Goal: Task Accomplishment & Management: Use online tool/utility

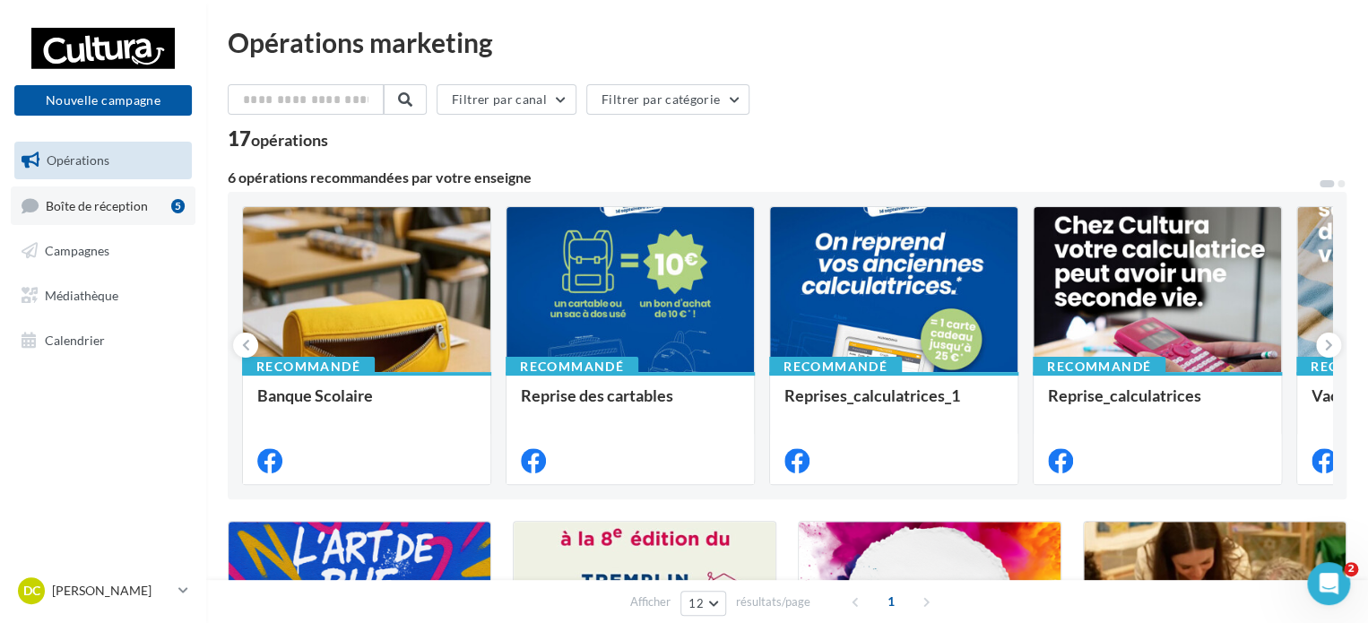
click at [85, 216] on link "Boîte de réception 5" at bounding box center [103, 205] width 185 height 39
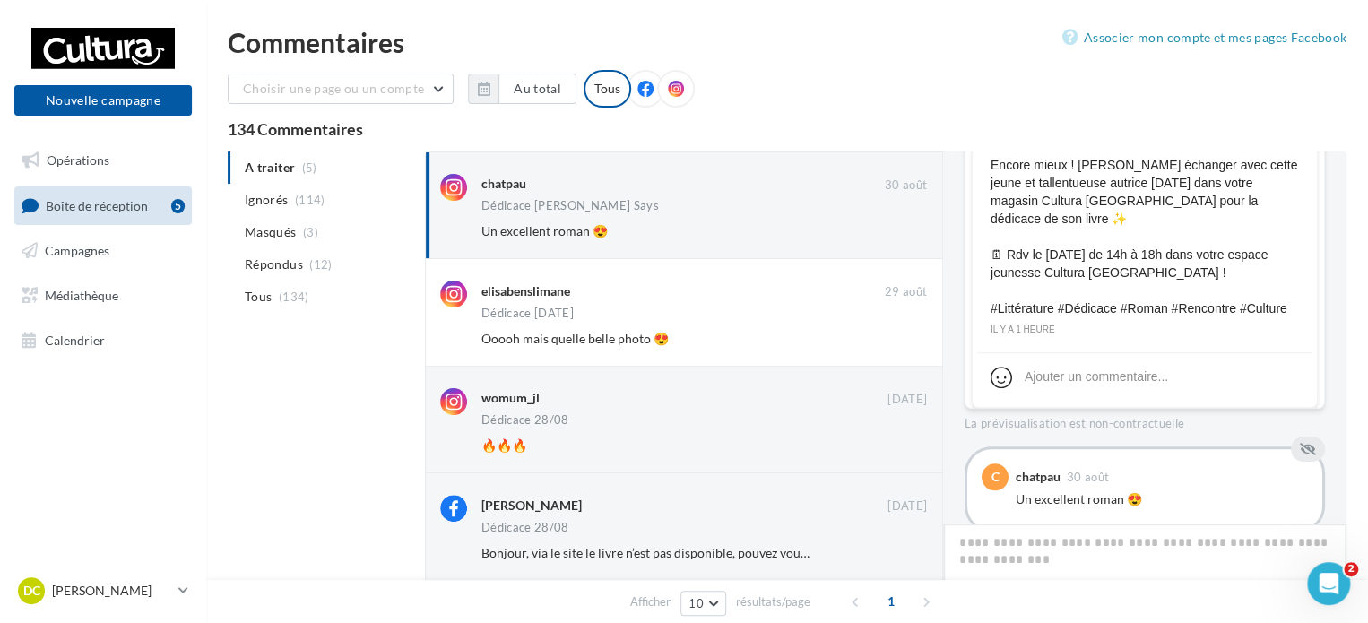
scroll to position [743, 0]
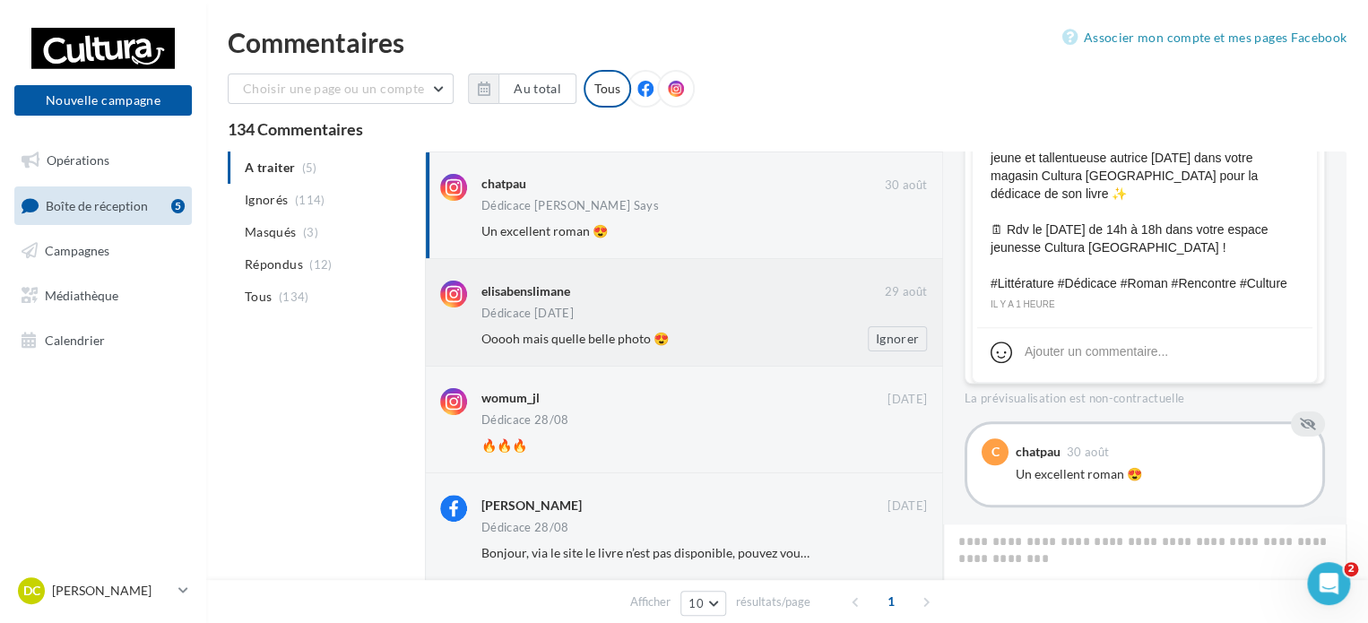
click at [728, 334] on div "Ooooh mais quelle belle photo 😍" at bounding box center [645, 339] width 329 height 18
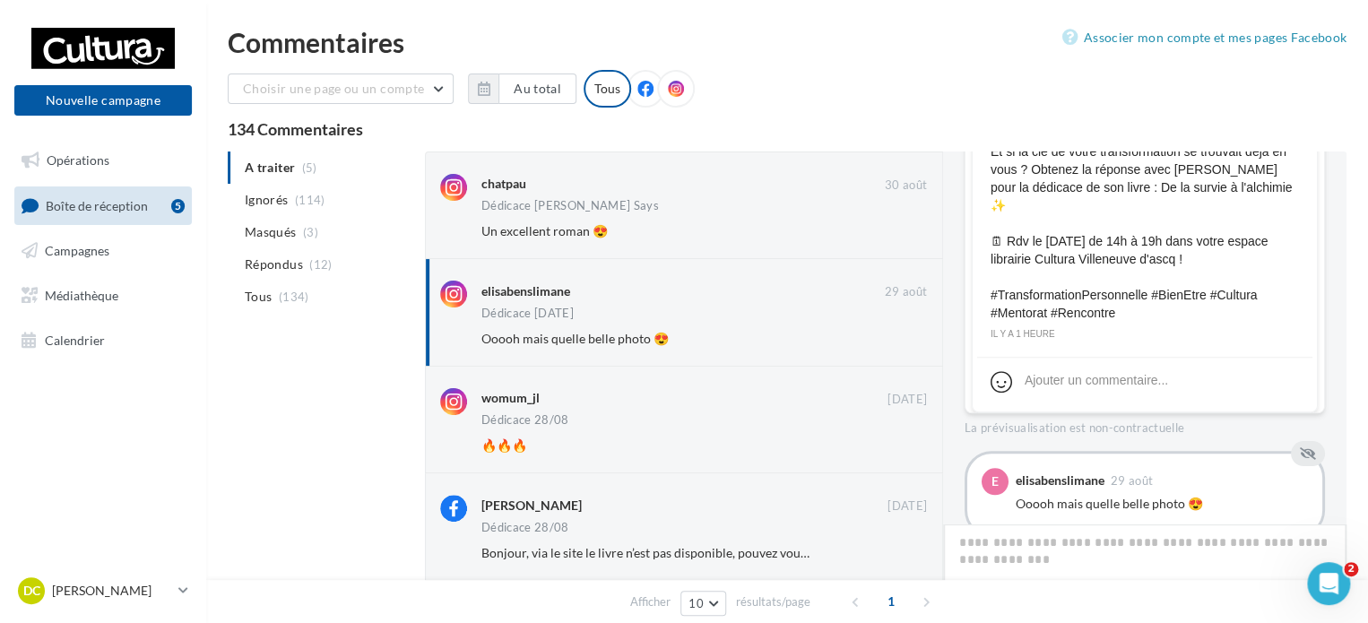
scroll to position [689, 0]
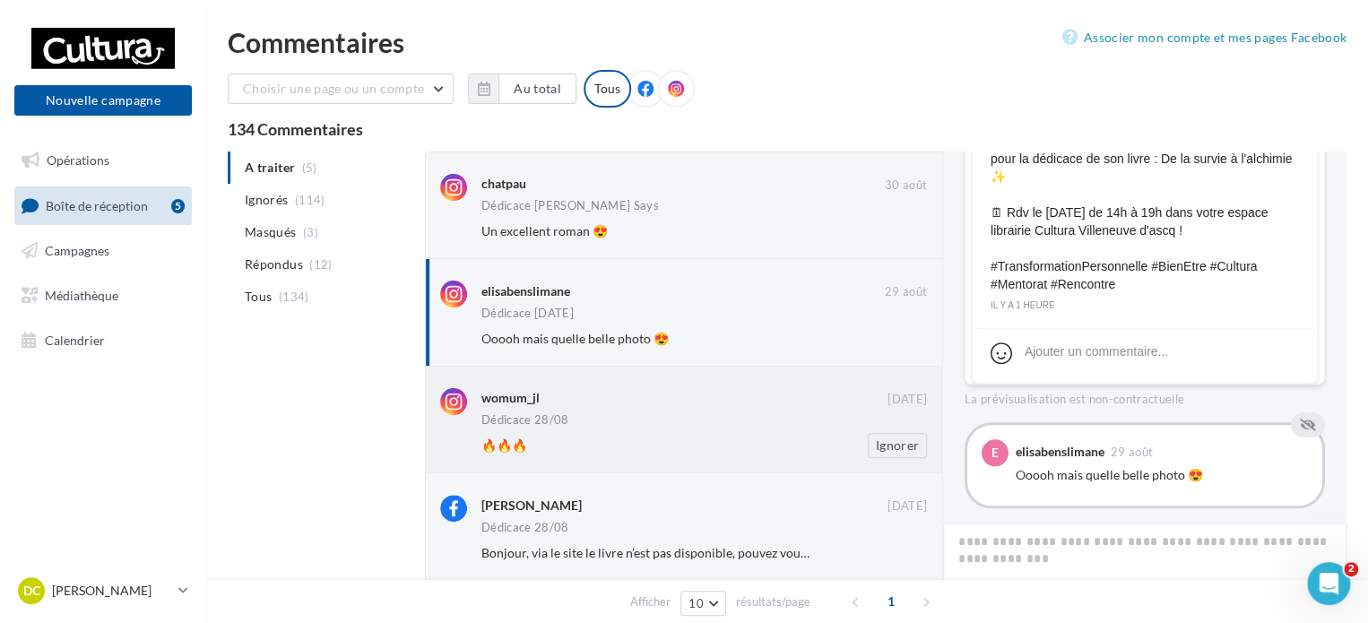
click at [660, 402] on div "womum_jl" at bounding box center [684, 397] width 406 height 19
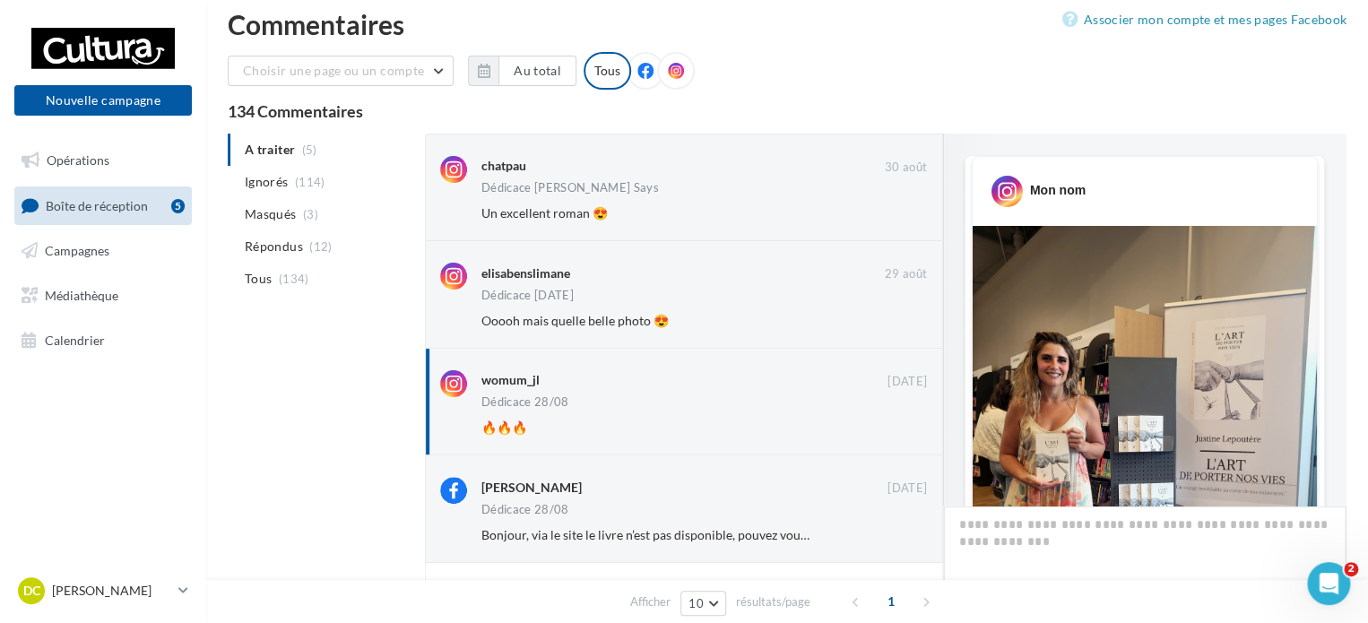
scroll to position [0, 0]
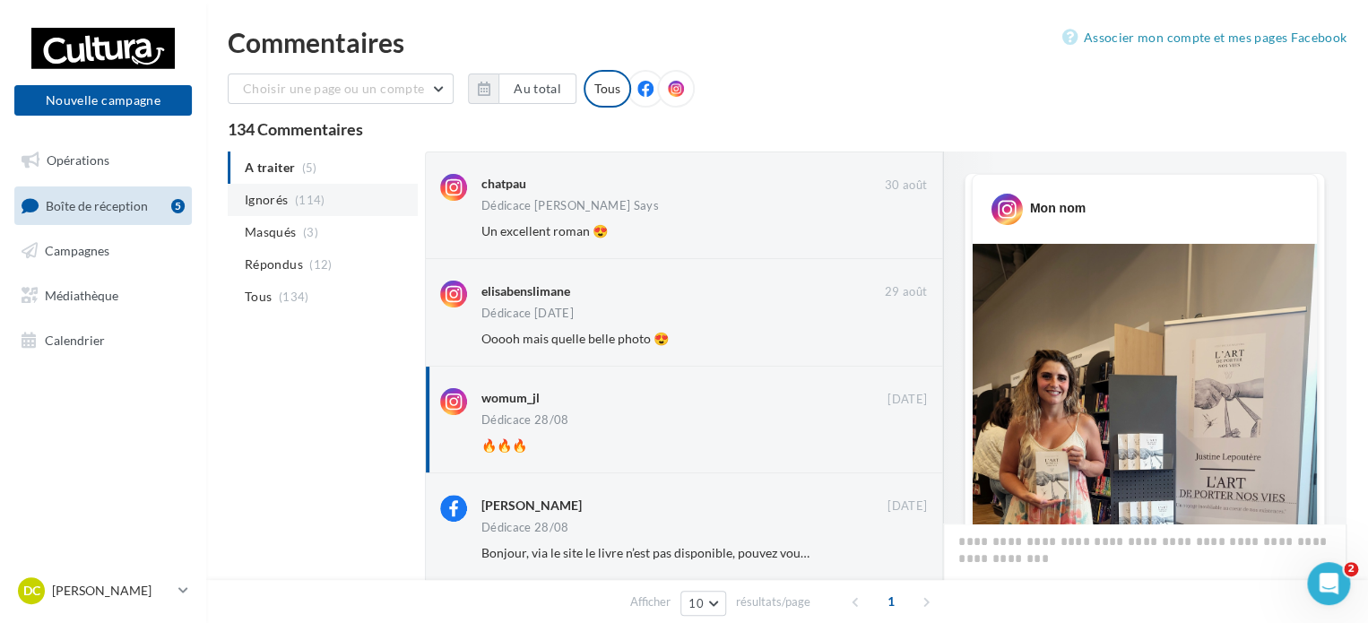
click at [326, 197] on li "Ignorés (114)" at bounding box center [323, 200] width 190 height 32
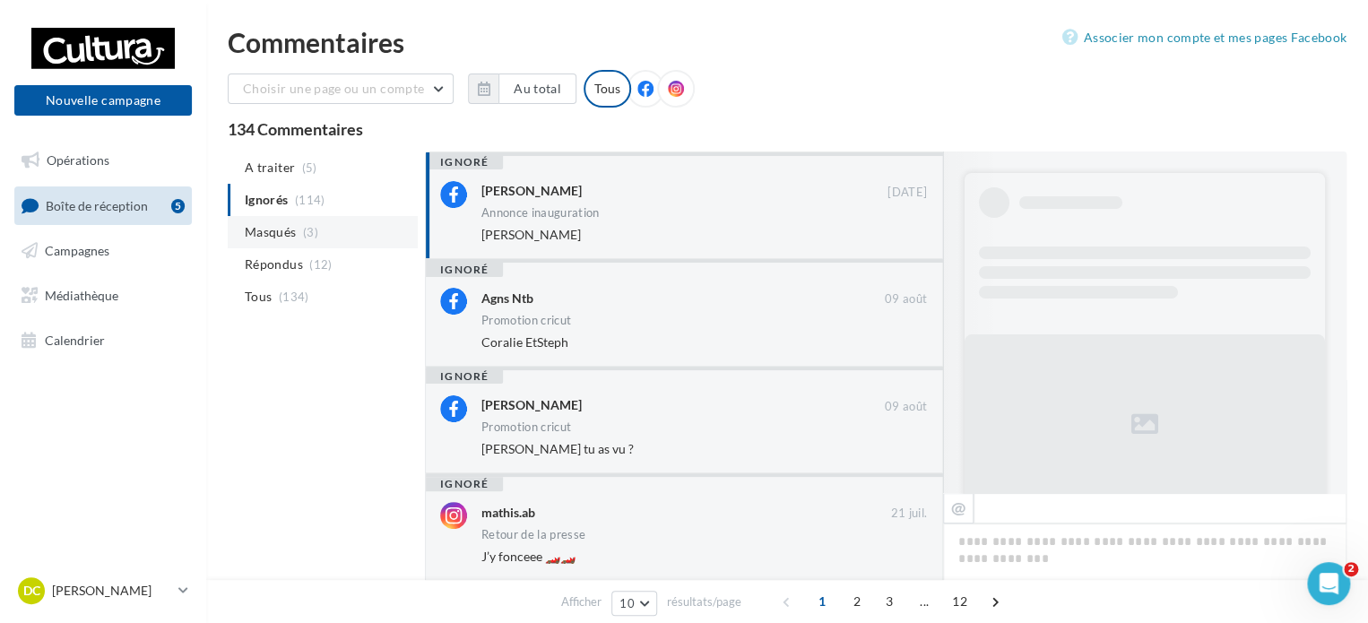
click at [326, 236] on li "Masqués (3)" at bounding box center [323, 232] width 190 height 32
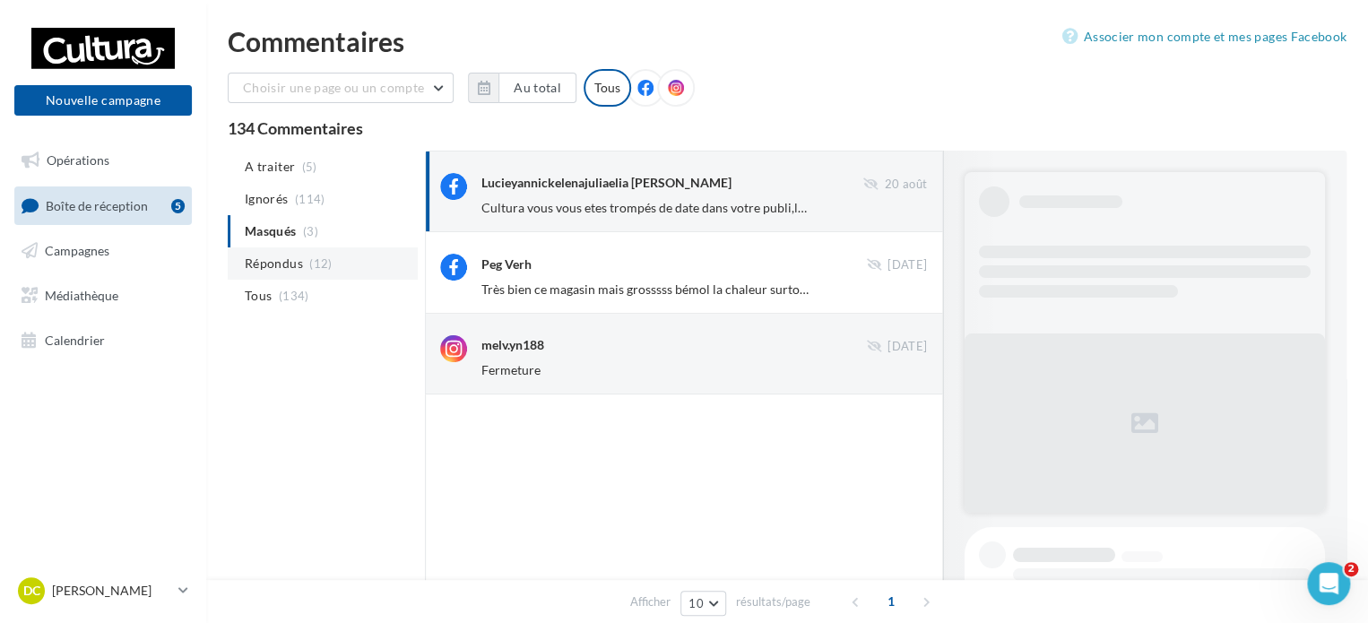
scroll to position [735, 0]
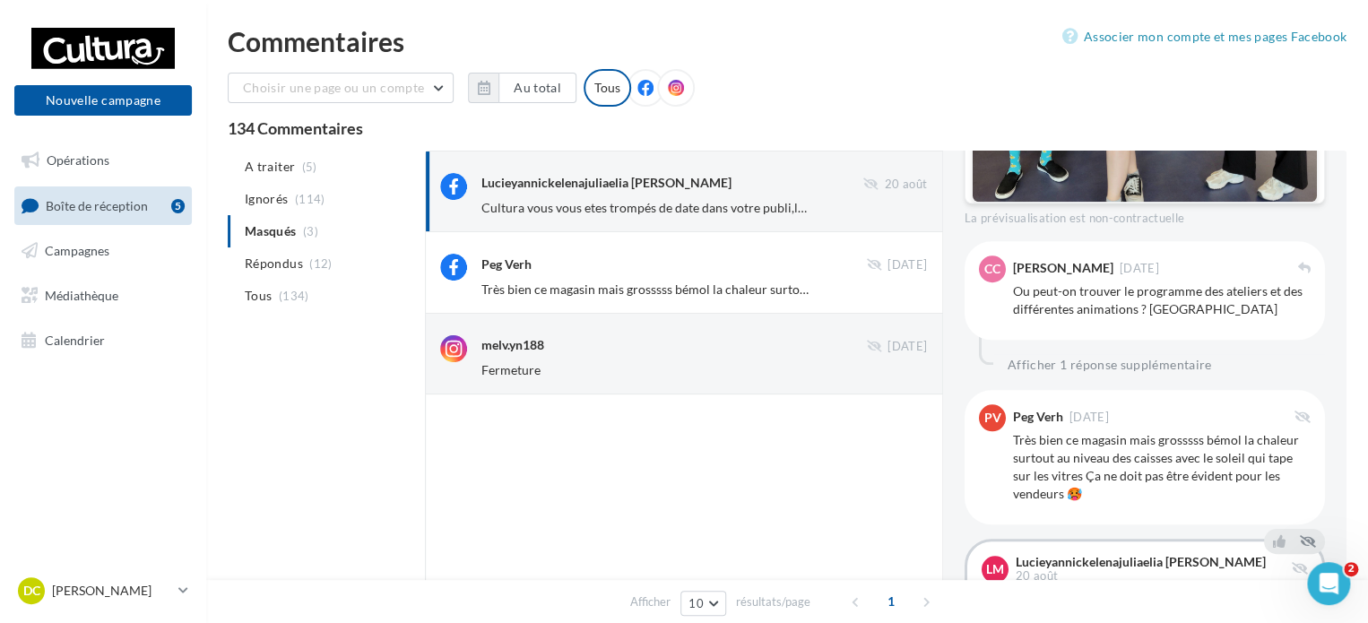
click at [760, 204] on span "Cultura vous vous etes trompés de date dans votre publi,le 27 concerne les atel…" at bounding box center [730, 207] width 499 height 15
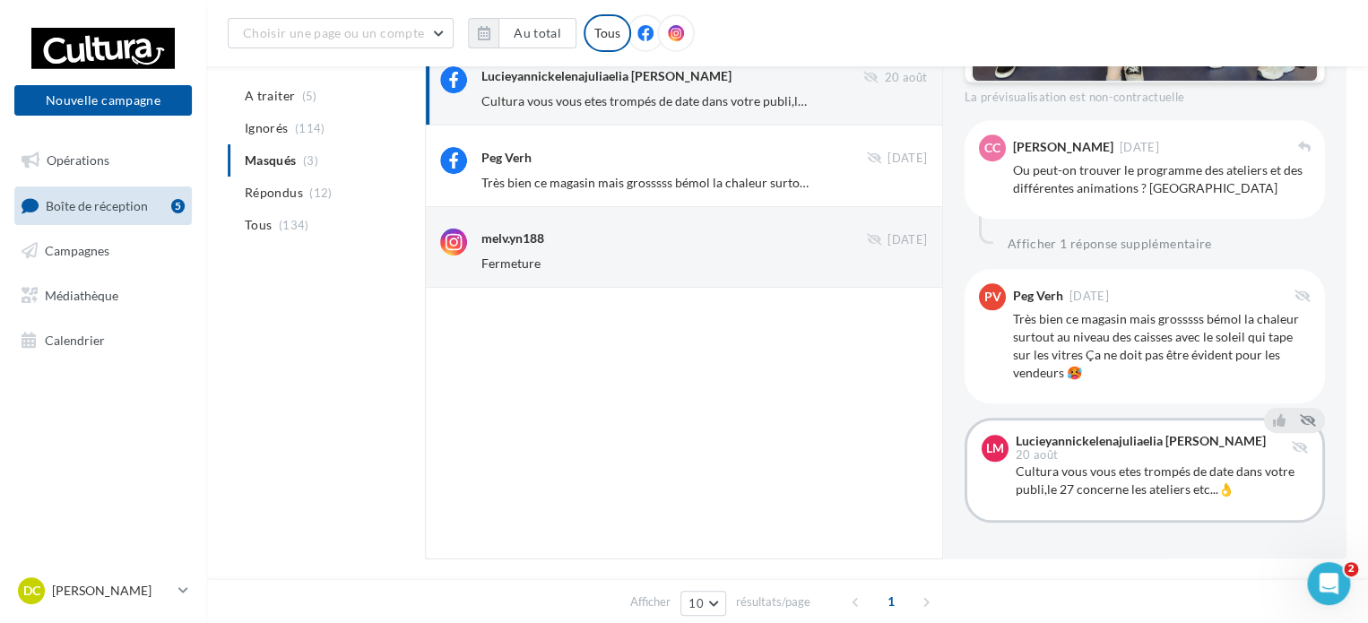
scroll to position [91, 0]
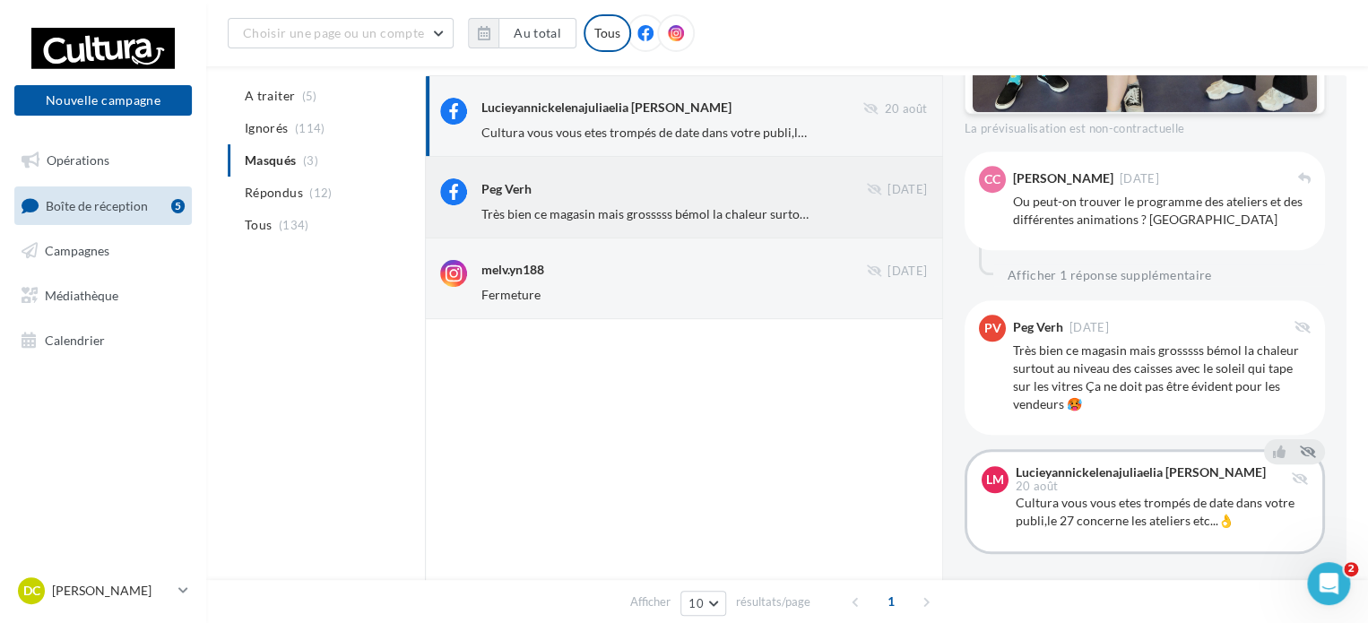
click at [640, 184] on div "Peg Verh" at bounding box center [673, 187] width 385 height 19
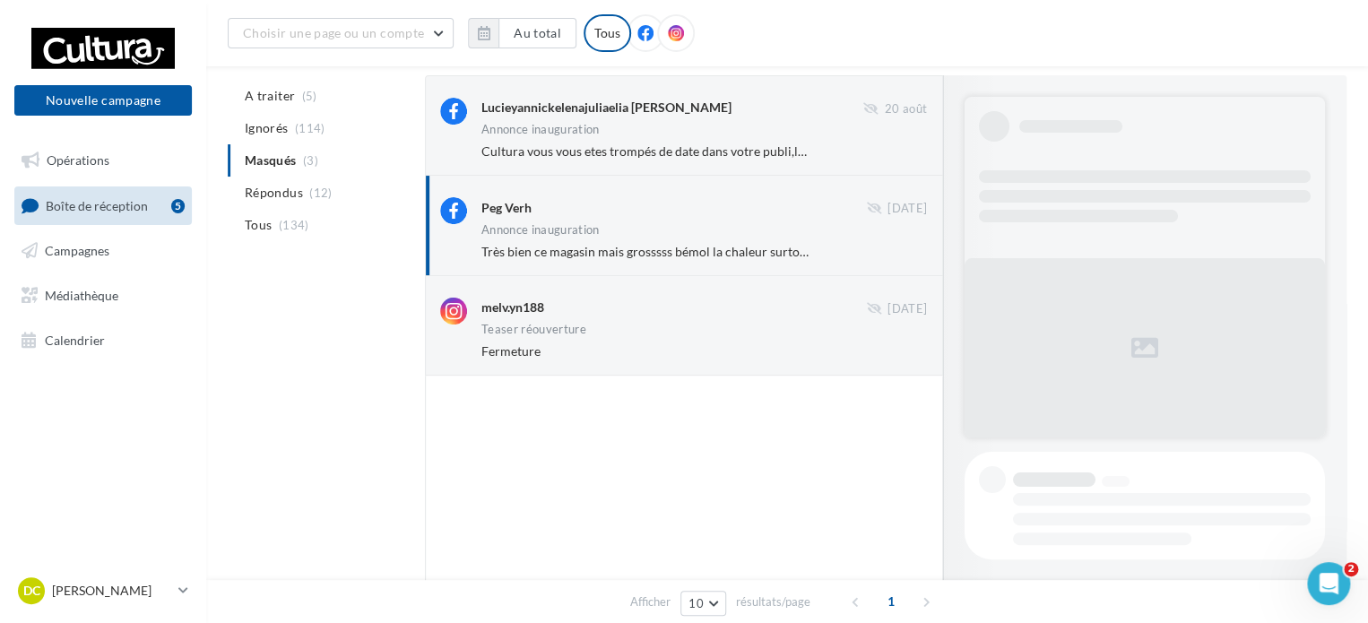
scroll to position [753, 0]
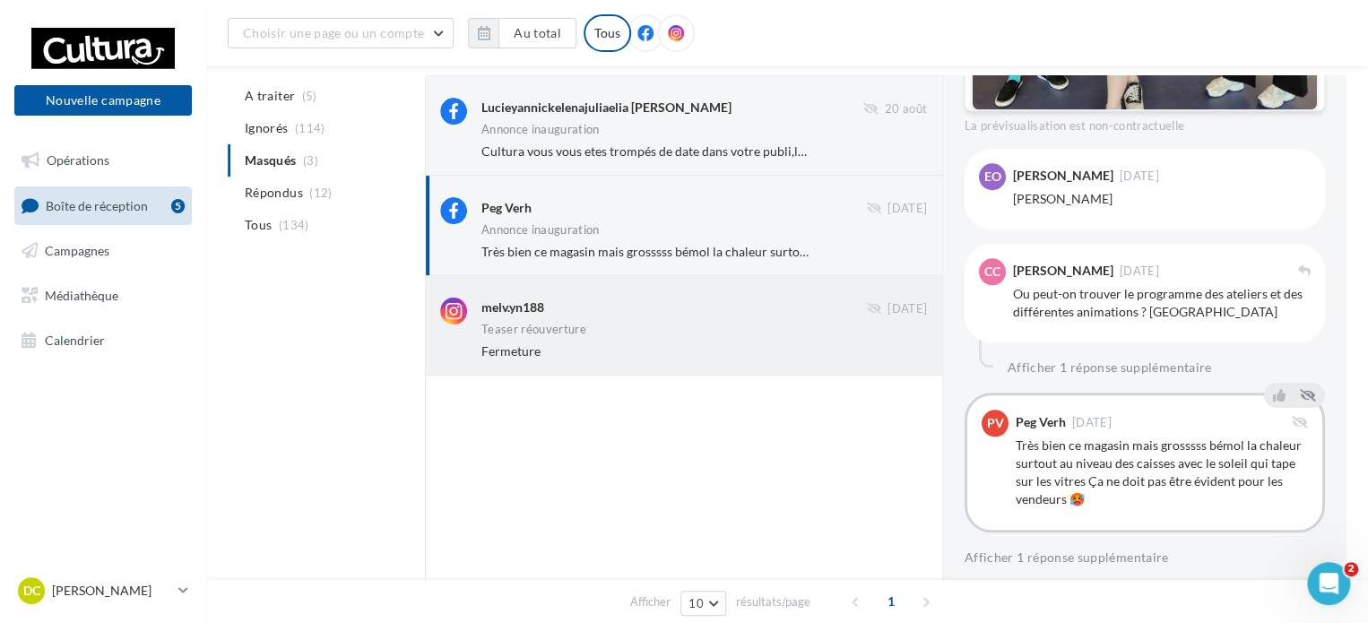
click at [601, 350] on div "Fermeture" at bounding box center [645, 351] width 329 height 18
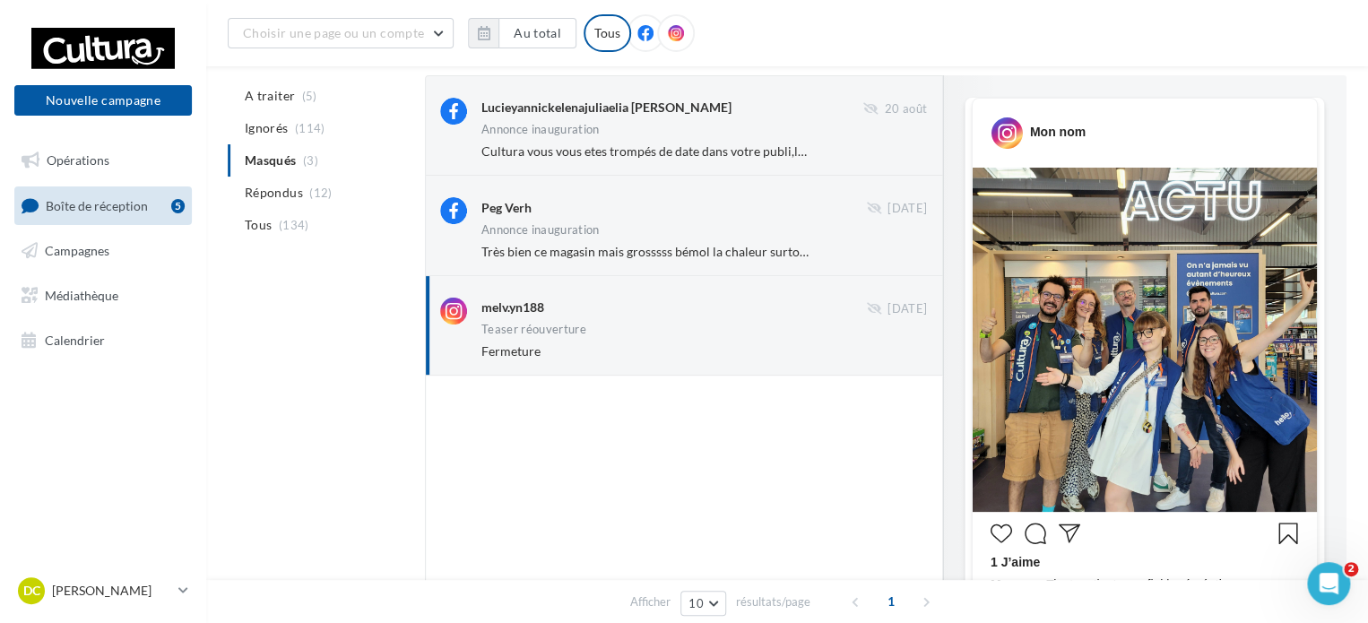
scroll to position [360, 0]
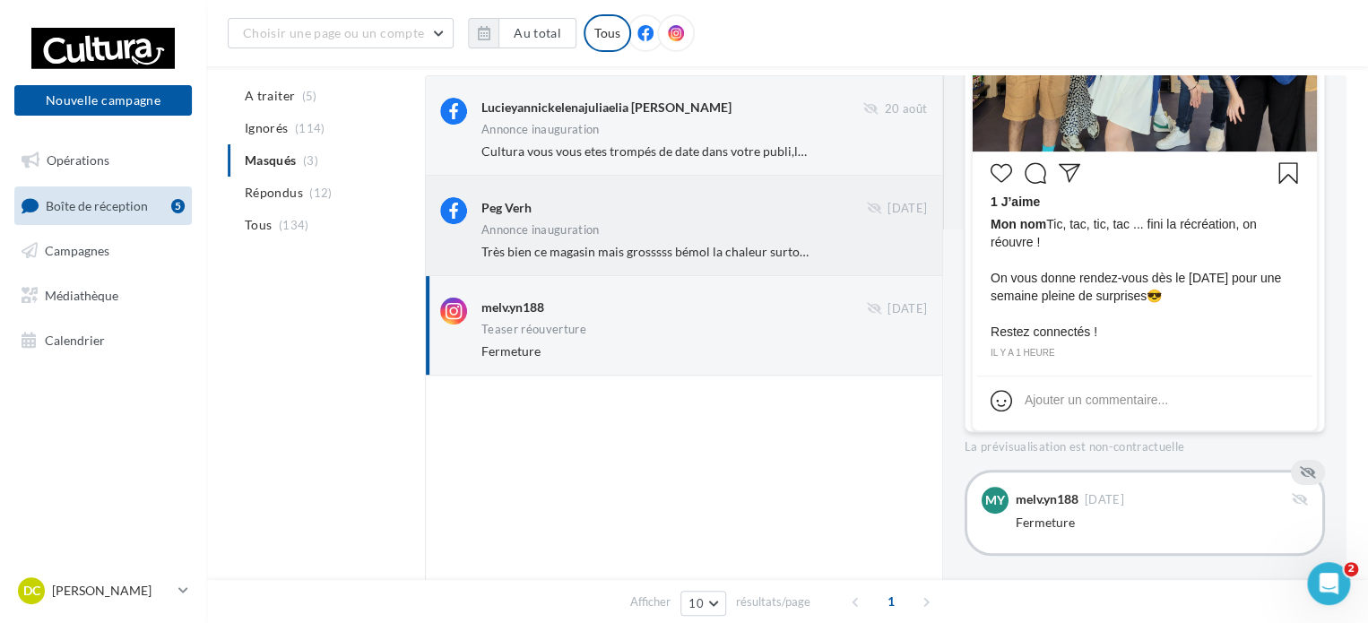
click at [612, 191] on div "Peg Verh 19 août Annonce inauguration Très bien ce magasin mais grosssss bémol …" at bounding box center [684, 225] width 488 height 70
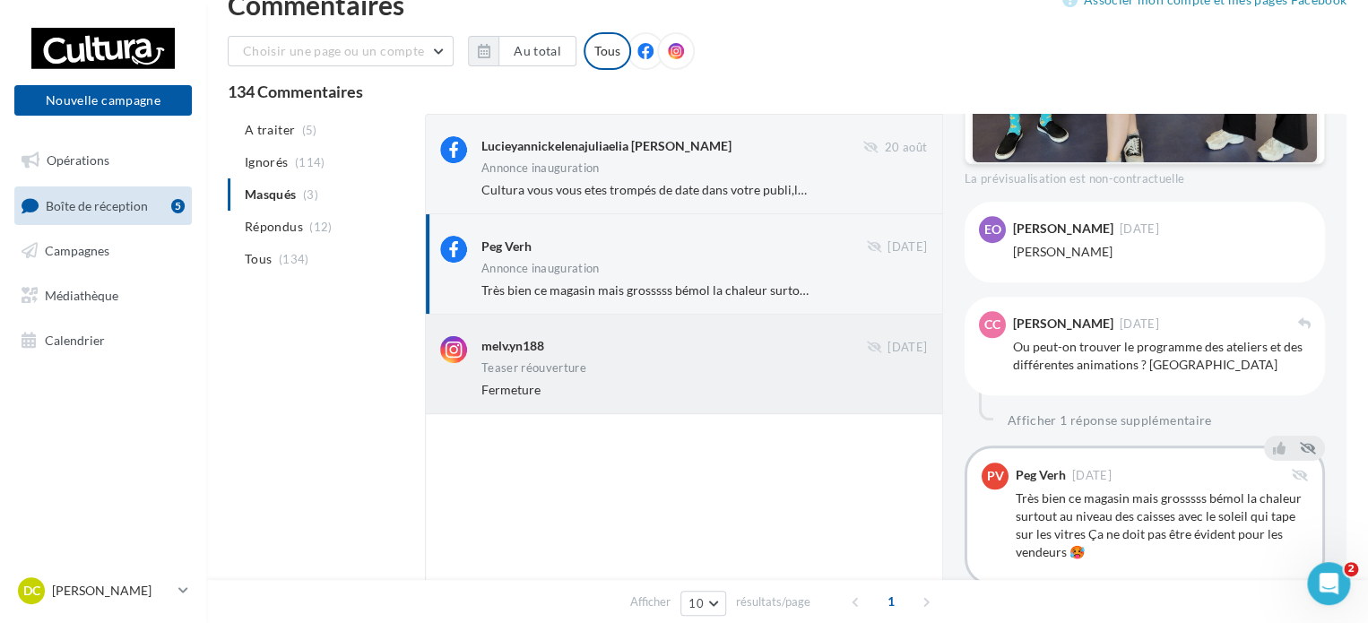
scroll to position [739, 0]
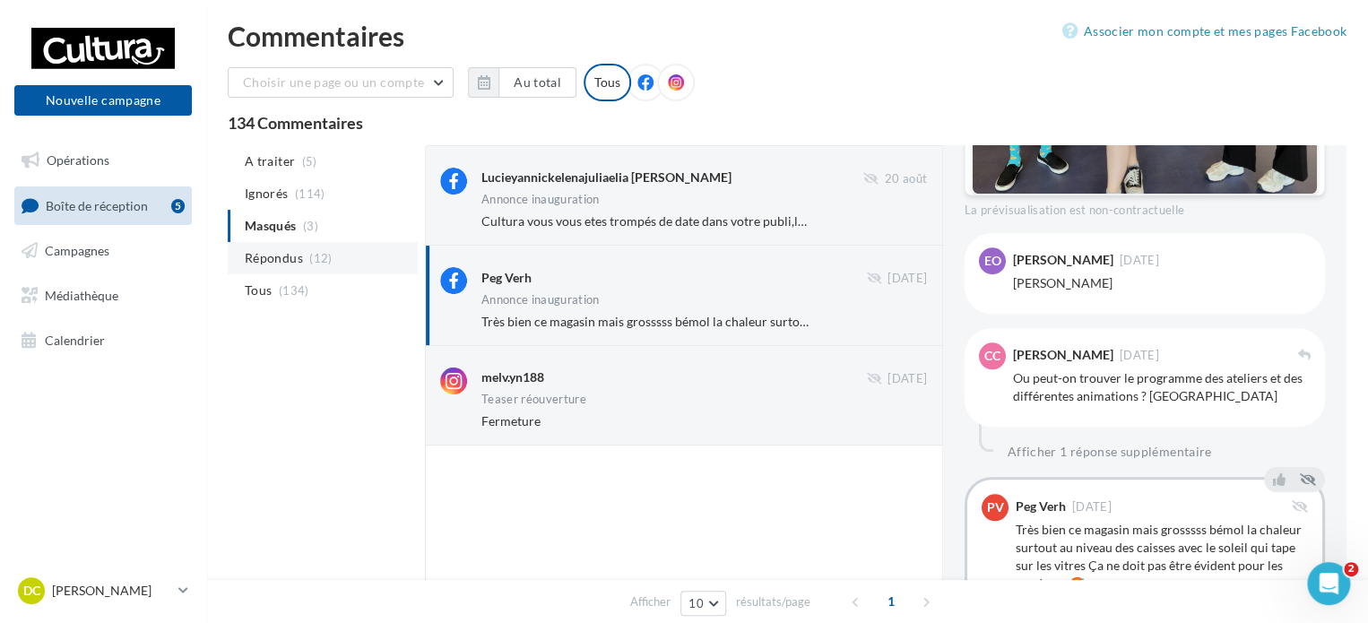
click at [356, 257] on li "Répondus (12)" at bounding box center [323, 258] width 190 height 32
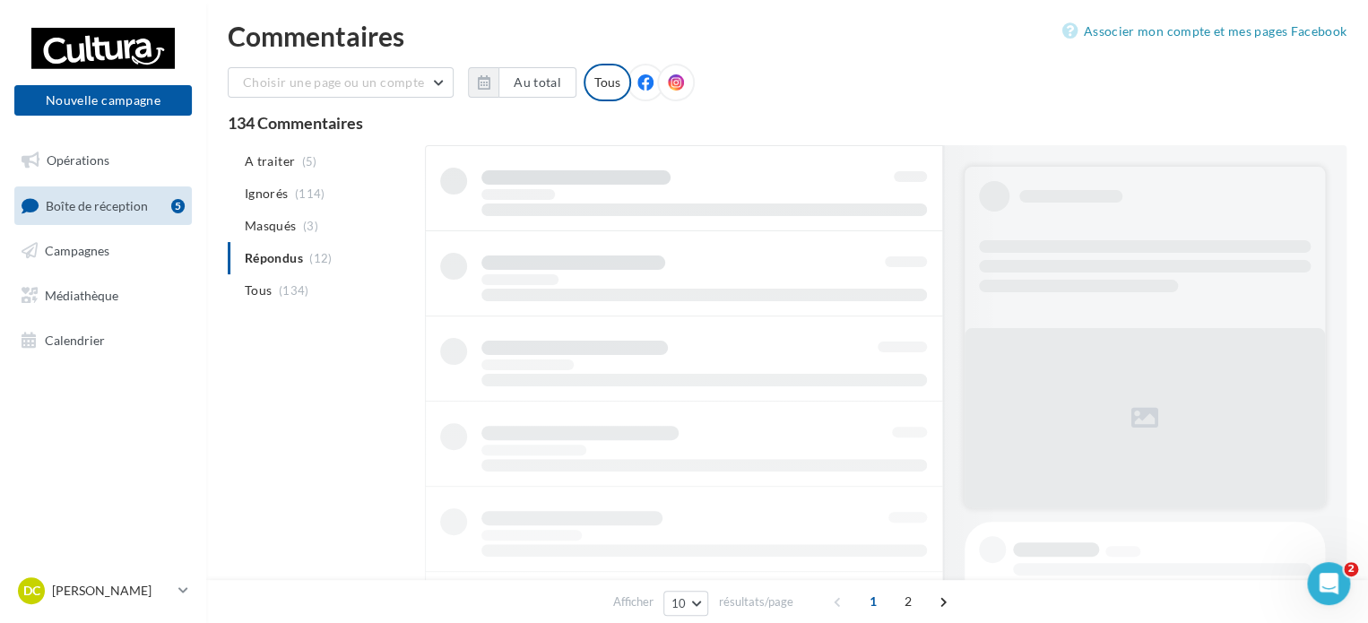
scroll to position [0, 0]
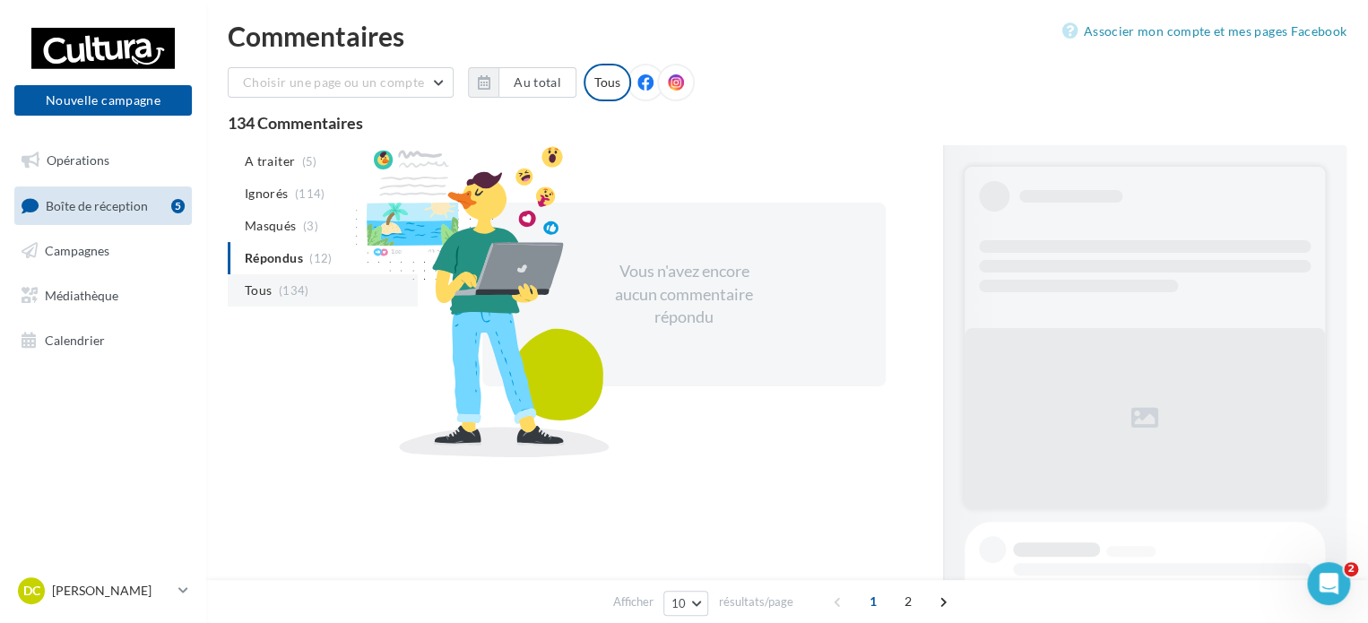
click at [305, 282] on li "Tous (134)" at bounding box center [323, 290] width 190 height 32
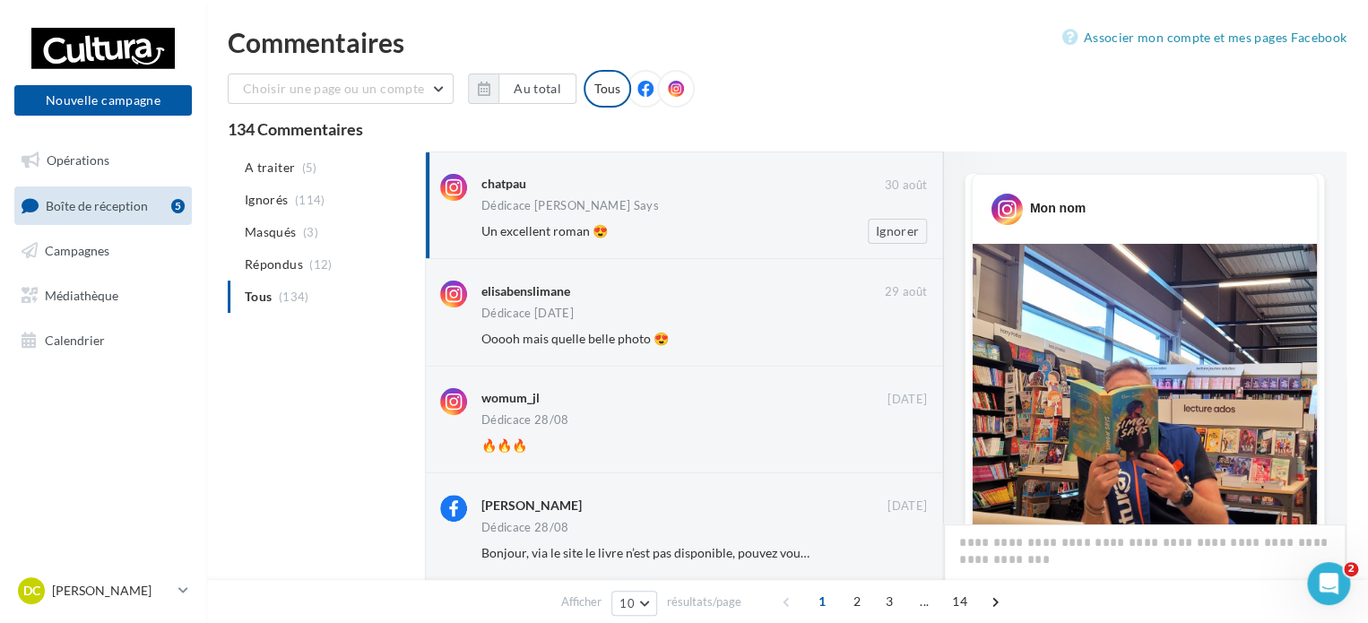
scroll to position [744, 0]
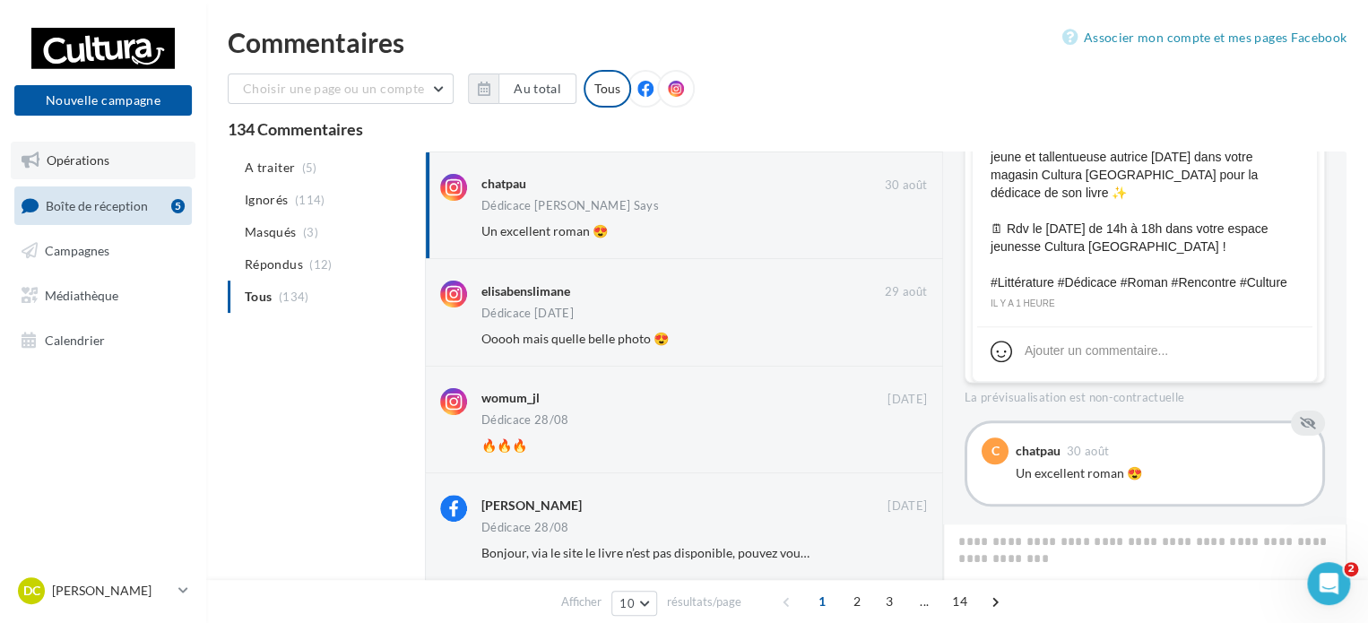
click at [119, 163] on link "Opérations" at bounding box center [103, 161] width 185 height 38
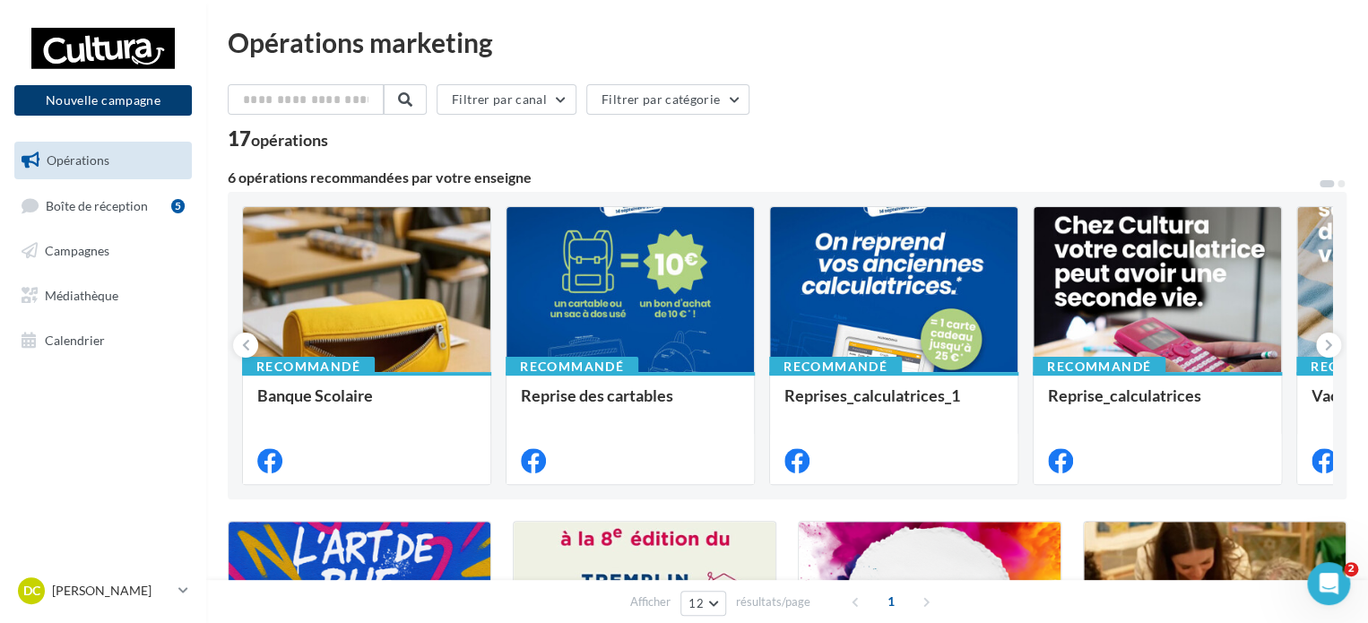
click at [140, 95] on button "Nouvelle campagne" at bounding box center [103, 100] width 178 height 30
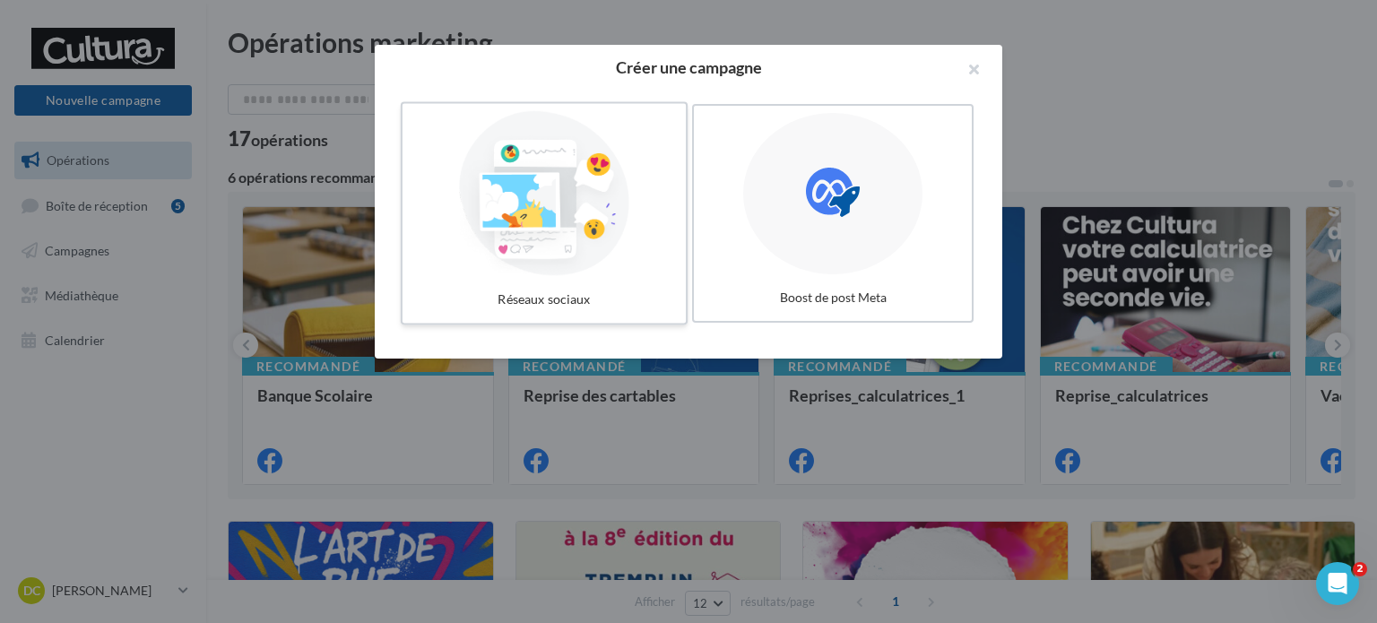
click at [609, 201] on div at bounding box center [544, 193] width 269 height 165
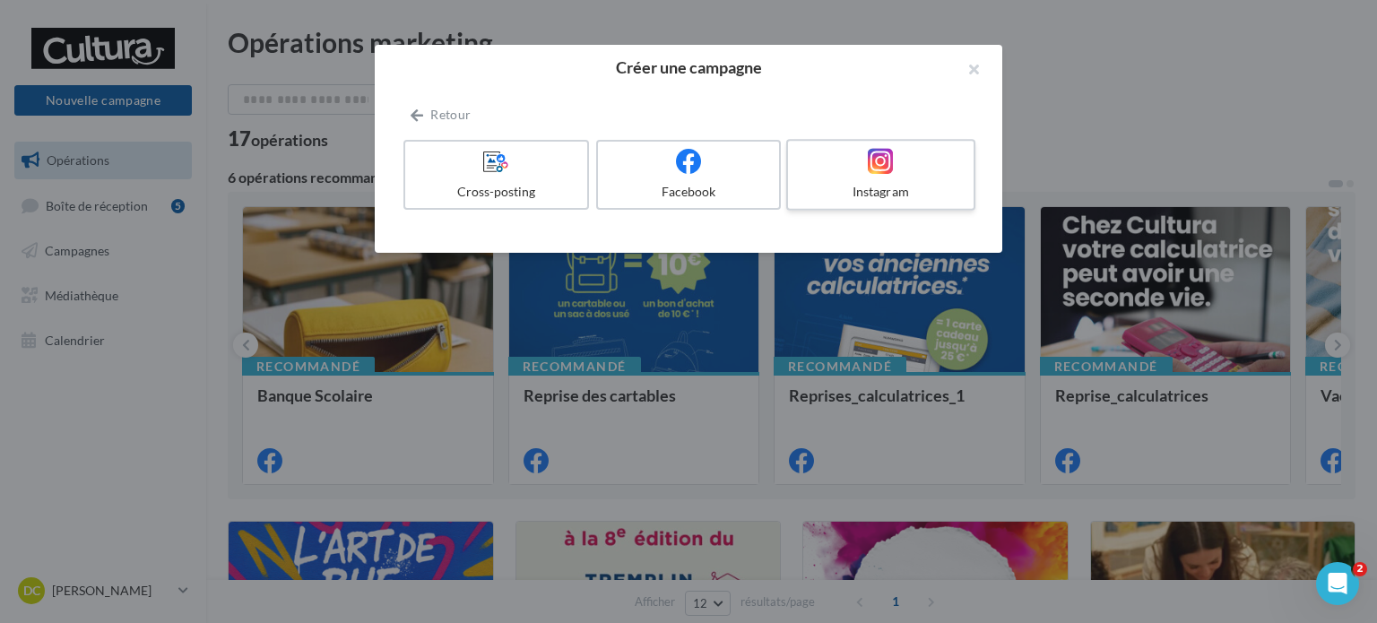
click at [925, 188] on div "Instagram" at bounding box center [880, 192] width 170 height 18
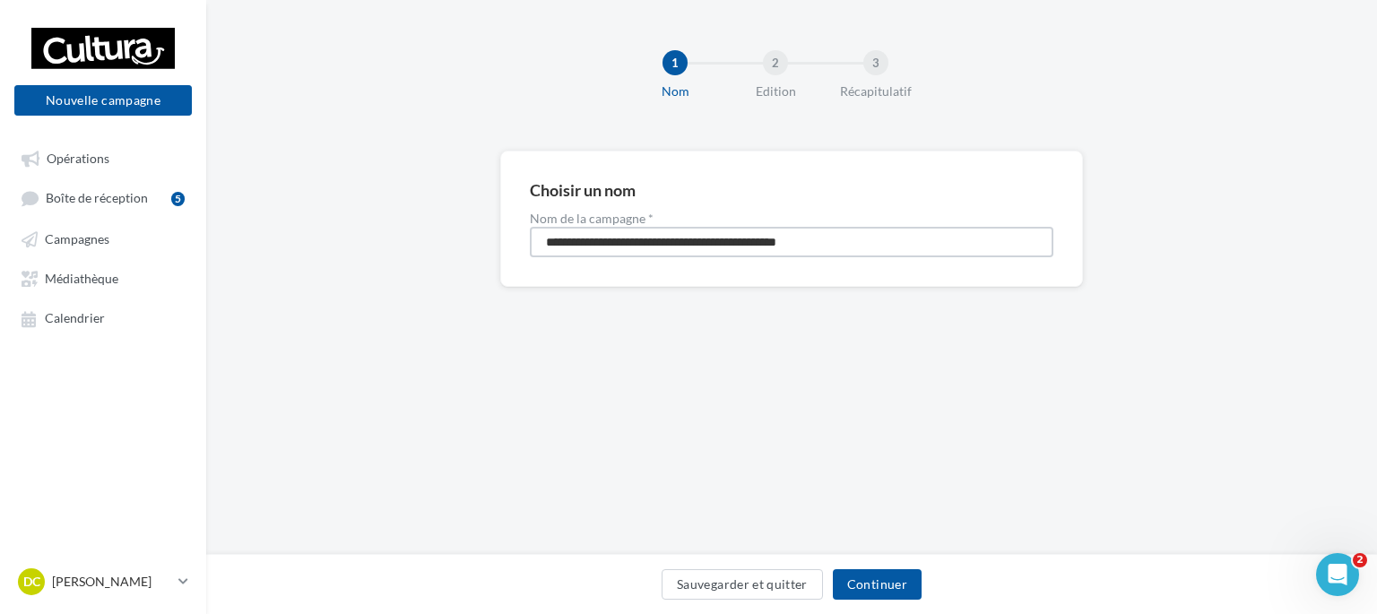
drag, startPoint x: 897, startPoint y: 252, endPoint x: 309, endPoint y: 229, distance: 588.6
click at [311, 232] on div "**********" at bounding box center [791, 248] width 1171 height 194
type input "********"
click at [889, 590] on button "Continuer" at bounding box center [877, 584] width 89 height 30
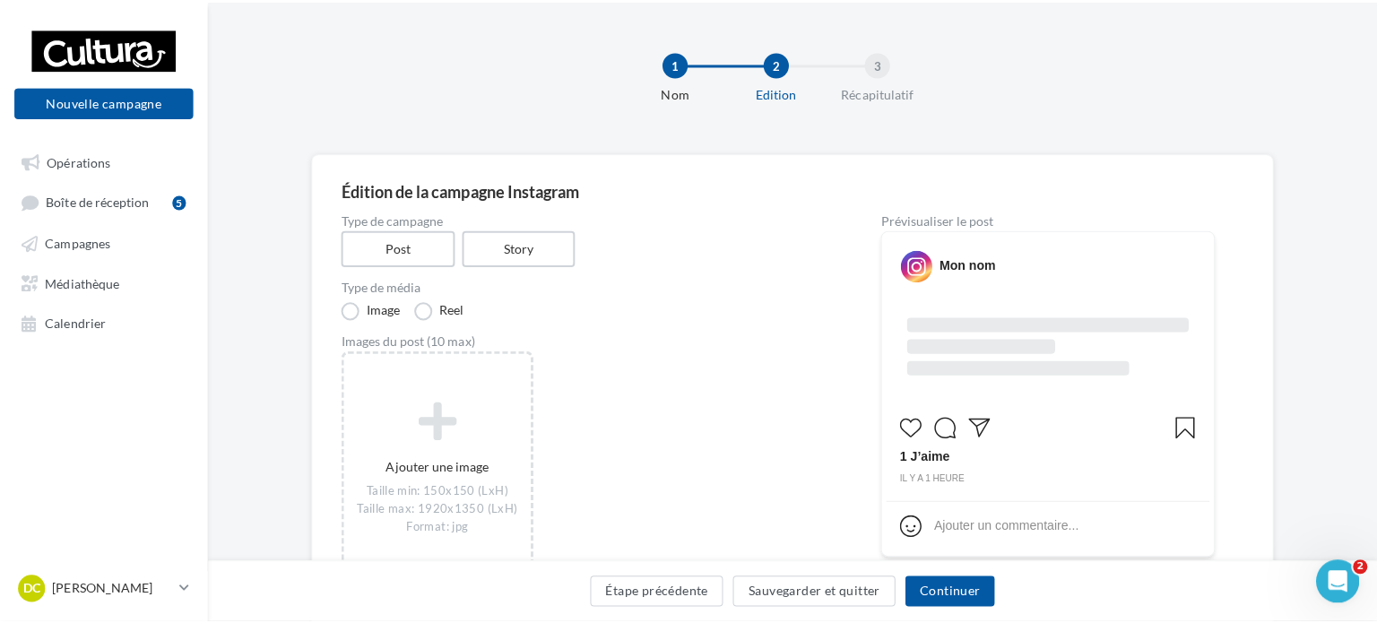
scroll to position [90, 0]
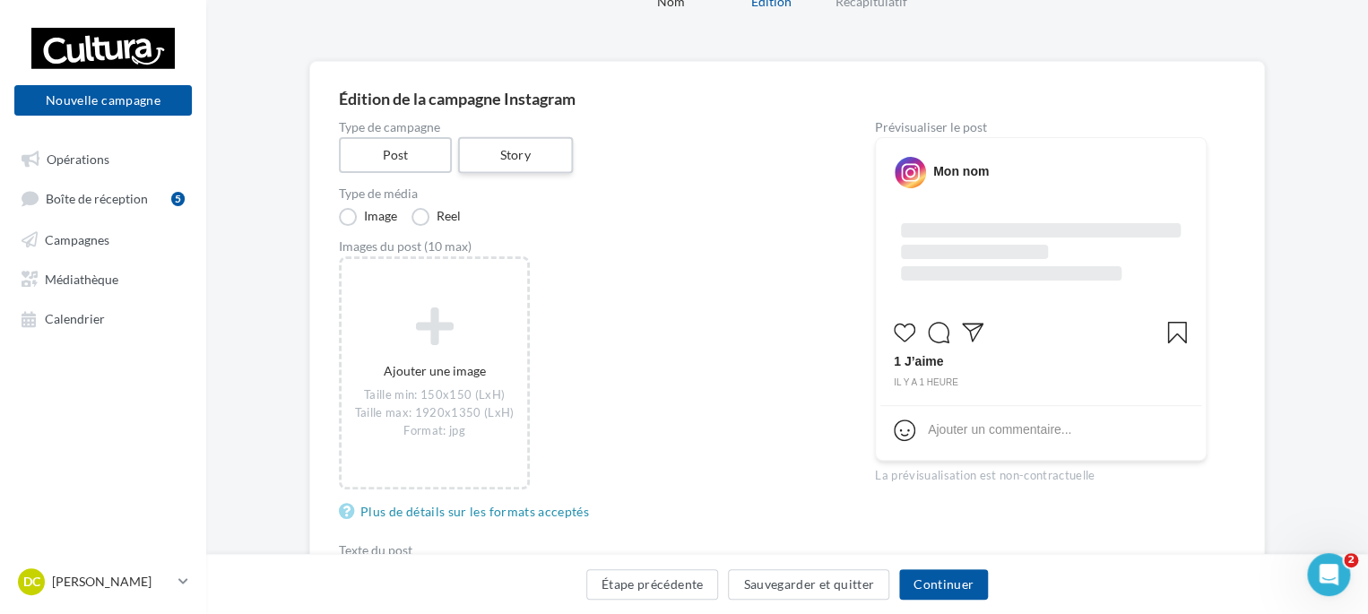
click at [484, 152] on label "Story" at bounding box center [514, 155] width 115 height 37
click at [372, 147] on label "Post" at bounding box center [395, 155] width 115 height 37
click at [435, 212] on label "Reel" at bounding box center [435, 217] width 49 height 18
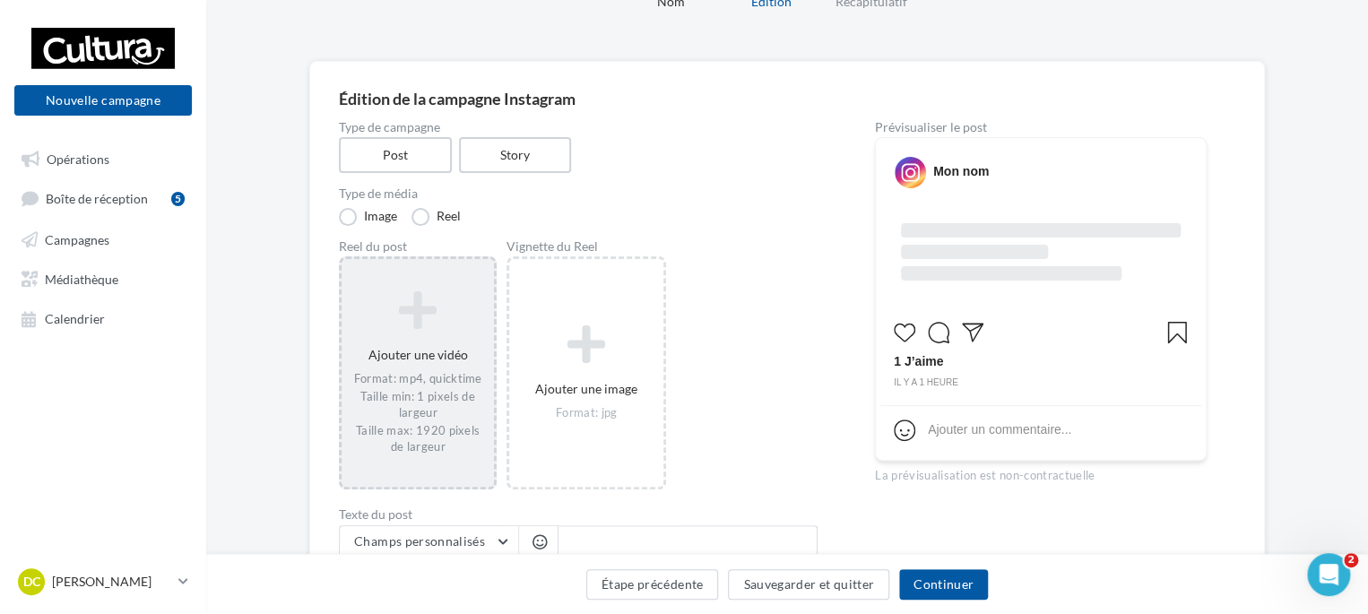
click at [440, 408] on div "Format: mp4, quicktime Taille min: 1 pixels de largeur Taille max: 1920 pixels …" at bounding box center [418, 412] width 138 height 83
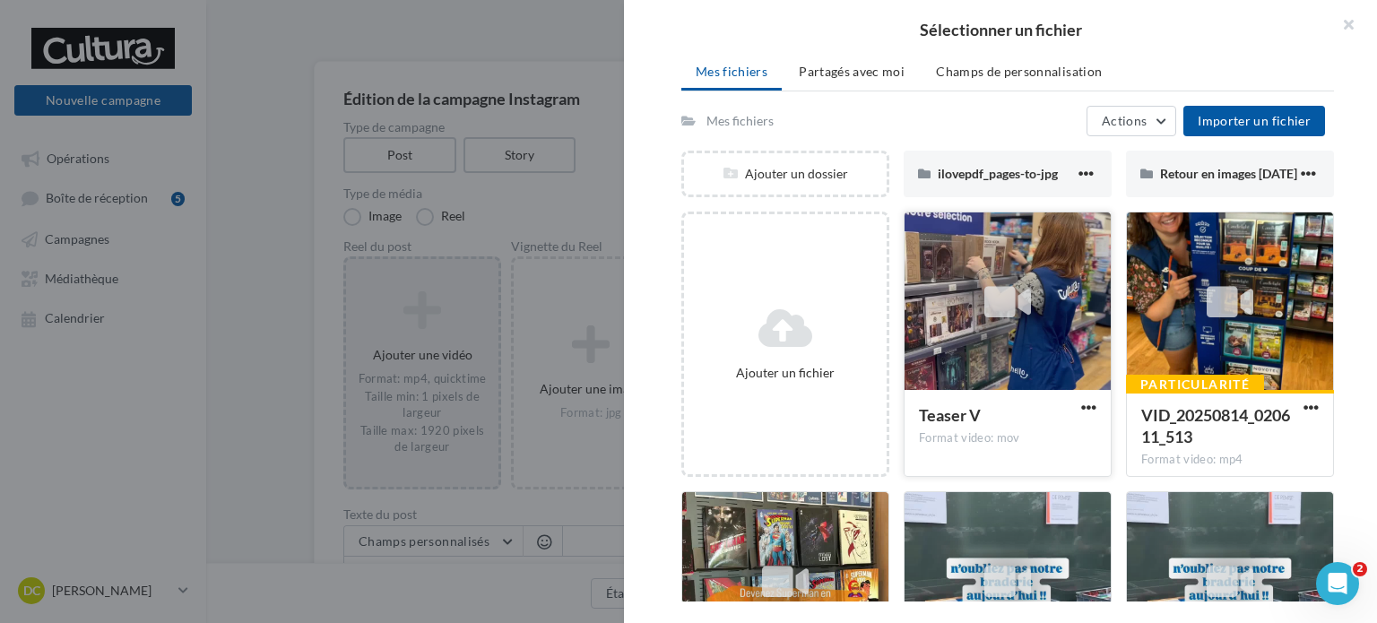
scroll to position [0, 0]
